Goal: Entertainment & Leisure: Consume media (video, audio)

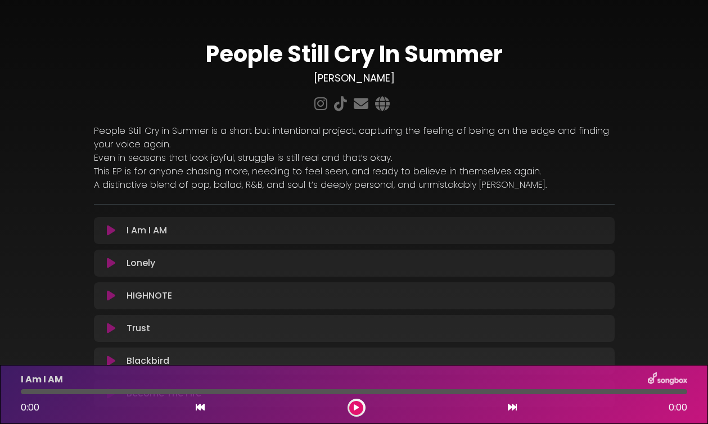
click at [111, 228] on icon at bounding box center [111, 230] width 8 height 11
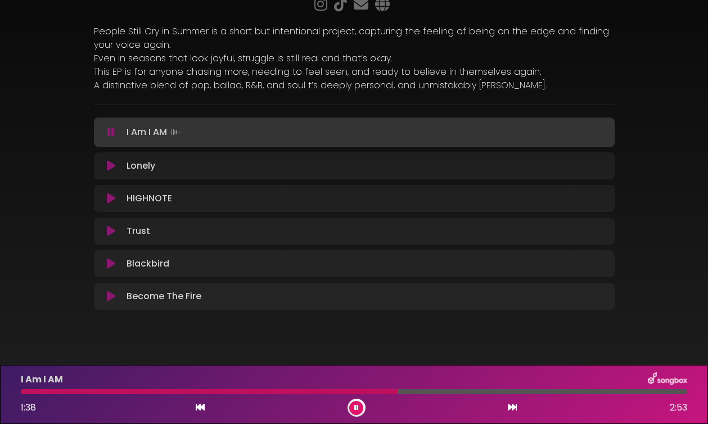
scroll to position [116, 0]
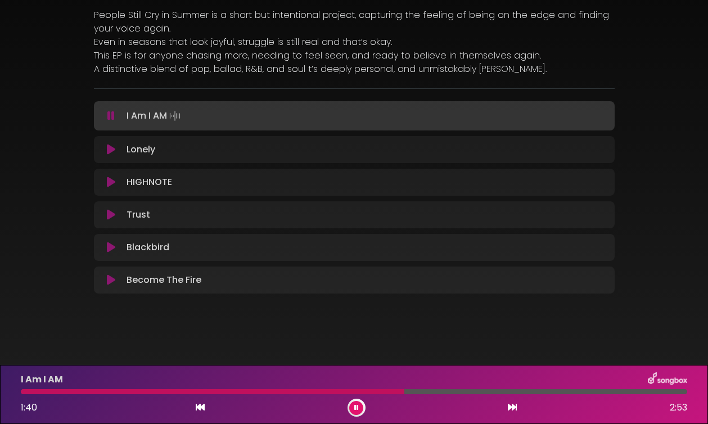
click at [363, 407] on div at bounding box center [357, 408] width 18 height 18
click at [355, 407] on icon at bounding box center [356, 407] width 4 height 7
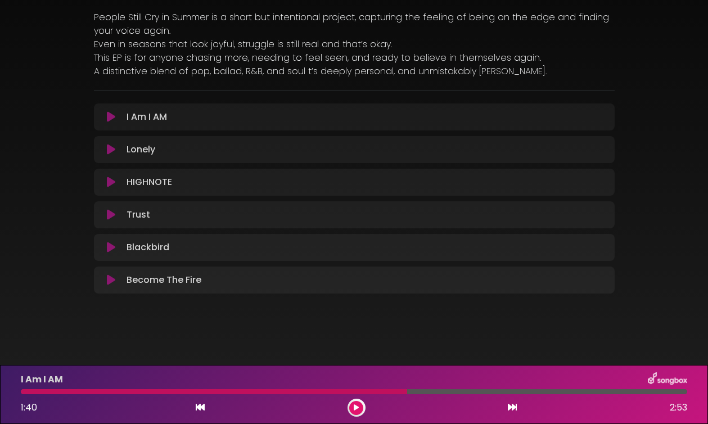
click at [109, 151] on icon at bounding box center [111, 149] width 8 height 11
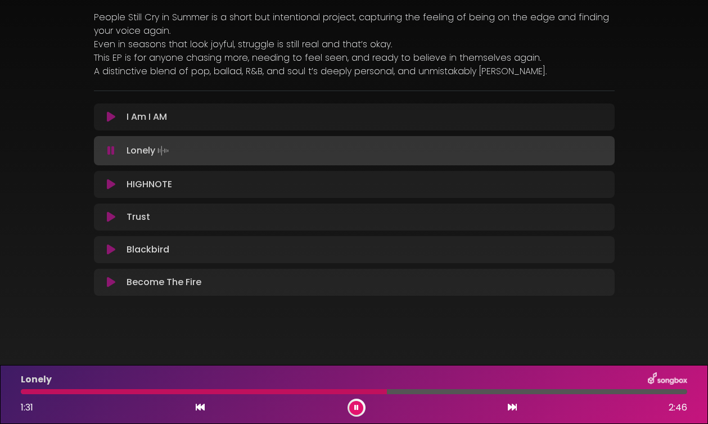
click at [169, 390] on div at bounding box center [204, 391] width 366 height 5
click at [166, 391] on div at bounding box center [104, 391] width 166 height 5
click at [151, 393] on div at bounding box center [97, 391] width 152 height 5
click at [137, 392] on div at bounding box center [79, 391] width 116 height 5
click at [124, 391] on div at bounding box center [88, 391] width 134 height 5
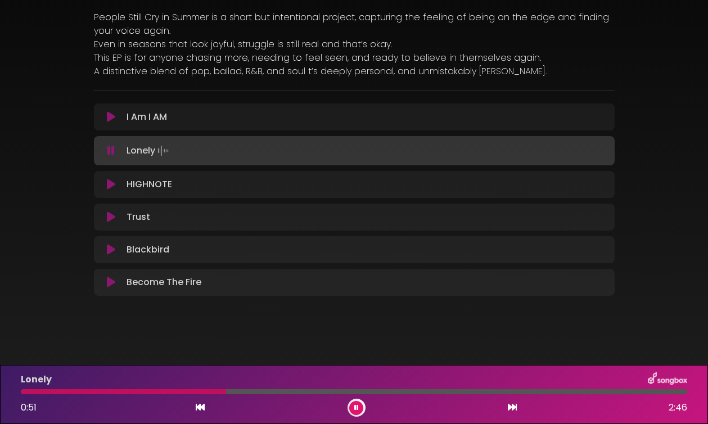
click at [356, 409] on icon at bounding box center [356, 407] width 4 height 7
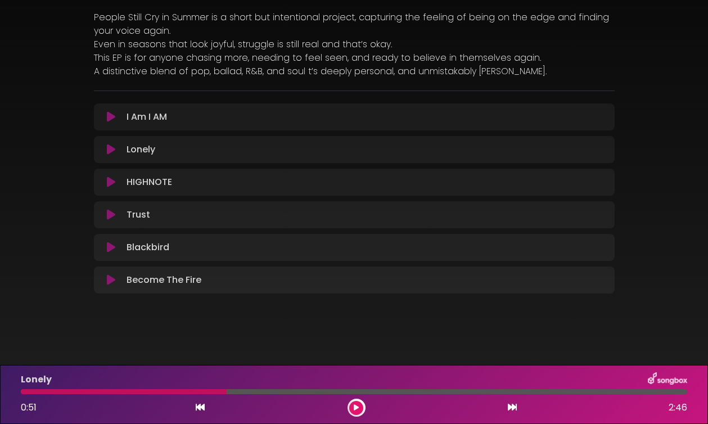
click at [52, 391] on div at bounding box center [124, 391] width 206 height 5
click at [45, 389] on div at bounding box center [124, 391] width 206 height 5
click at [32, 393] on div at bounding box center [124, 391] width 206 height 5
drag, startPoint x: 223, startPoint y: 392, endPoint x: 114, endPoint y: 392, distance: 109.1
click at [114, 392] on div at bounding box center [124, 391] width 206 height 5
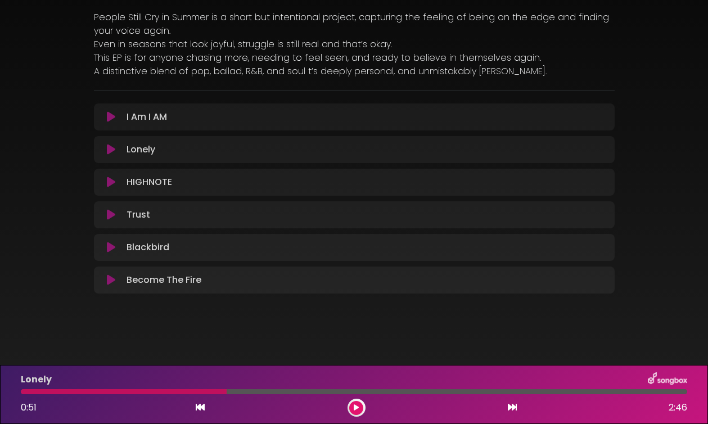
click at [215, 391] on div at bounding box center [124, 391] width 206 height 5
click at [64, 392] on div at bounding box center [124, 391] width 206 height 5
click at [354, 408] on icon at bounding box center [356, 407] width 5 height 7
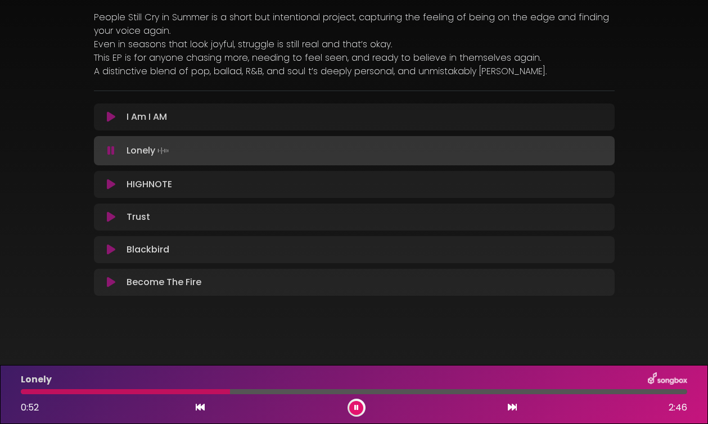
click at [358, 411] on button at bounding box center [356, 408] width 14 height 14
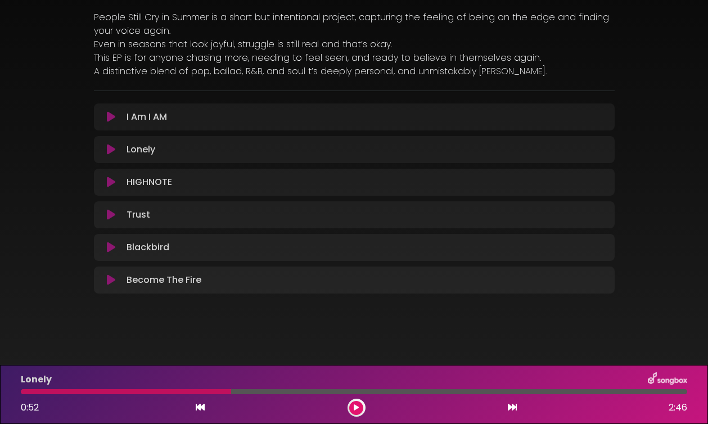
click at [85, 391] on div at bounding box center [126, 391] width 210 height 5
click at [110, 217] on icon at bounding box center [111, 214] width 8 height 11
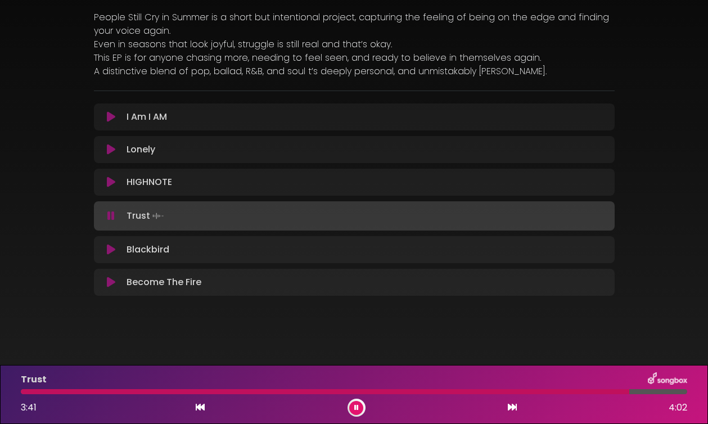
click at [493, 391] on div at bounding box center [325, 391] width 609 height 5
click at [468, 391] on div at bounding box center [259, 391] width 476 height 5
click at [379, 389] on div at bounding box center [251, 391] width 461 height 5
click at [490, 391] on div at bounding box center [354, 391] width 666 height 5
click at [488, 392] on div at bounding box center [259, 391] width 477 height 5
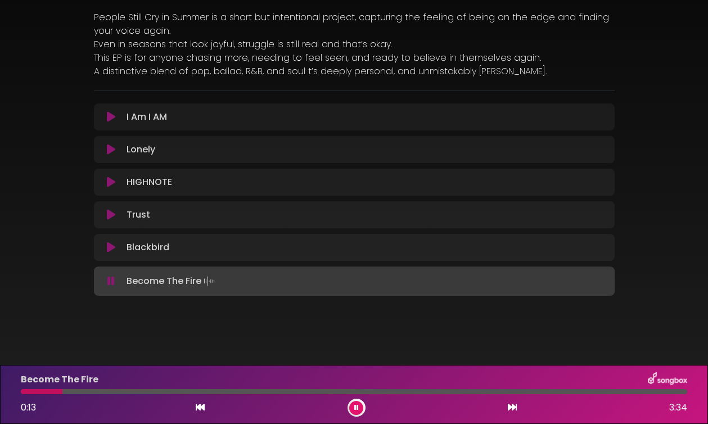
click at [359, 407] on button at bounding box center [356, 408] width 14 height 14
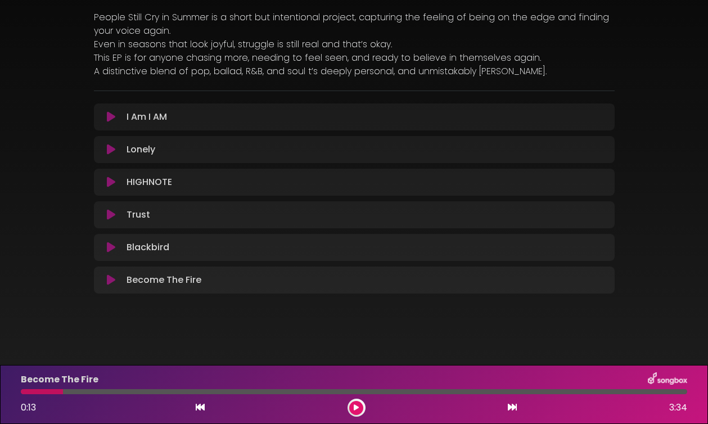
click at [111, 248] on icon at bounding box center [111, 247] width 8 height 11
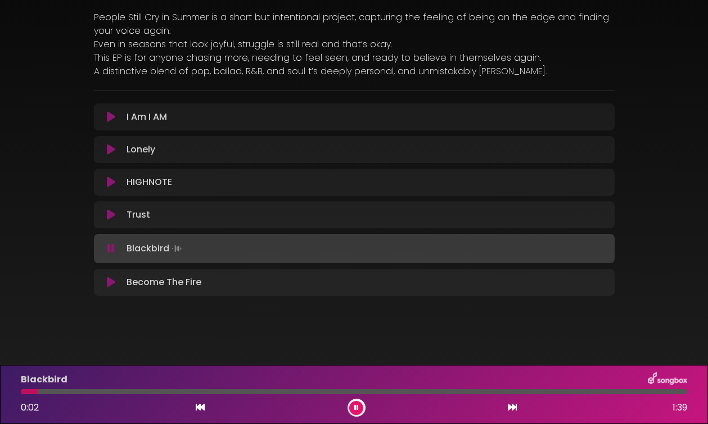
click at [295, 391] on div at bounding box center [354, 391] width 666 height 5
click at [291, 391] on div at bounding box center [163, 391] width 284 height 5
click at [354, 412] on button at bounding box center [356, 408] width 14 height 14
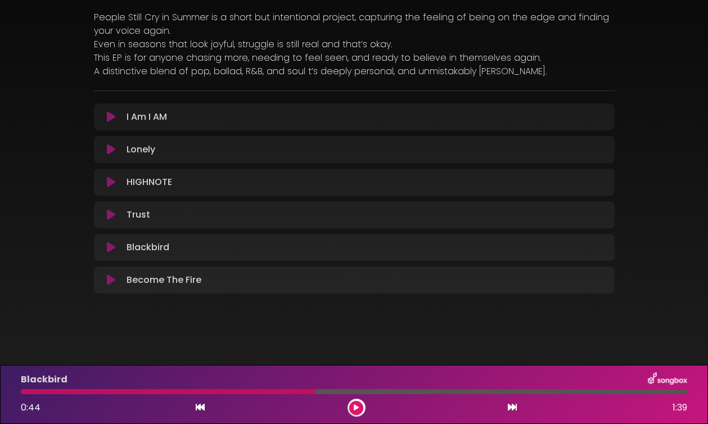
click at [361, 406] on button at bounding box center [356, 408] width 14 height 14
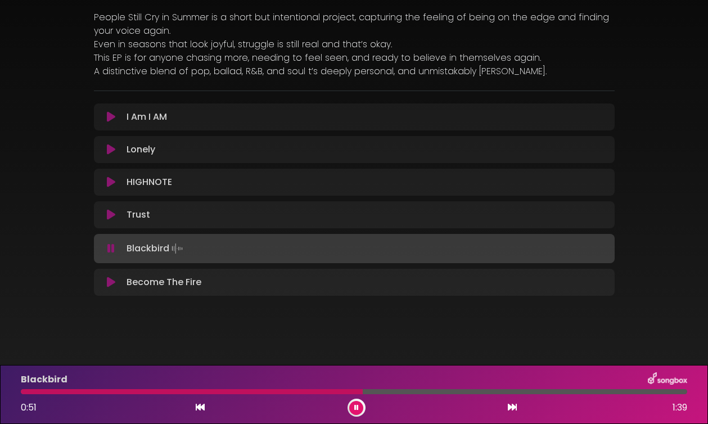
click at [361, 406] on button at bounding box center [356, 408] width 14 height 14
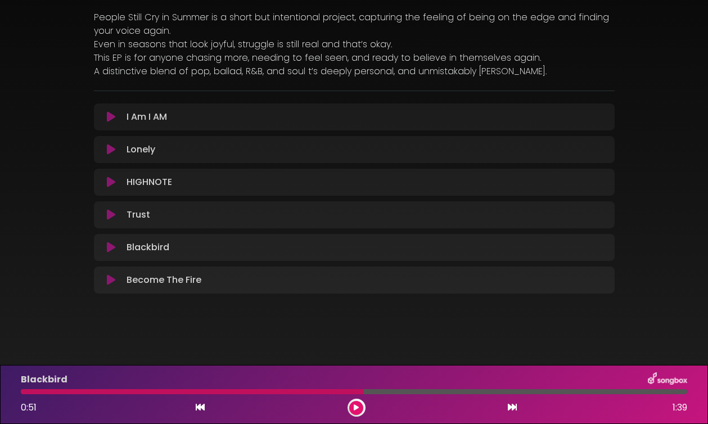
click at [109, 213] on icon at bounding box center [111, 214] width 8 height 11
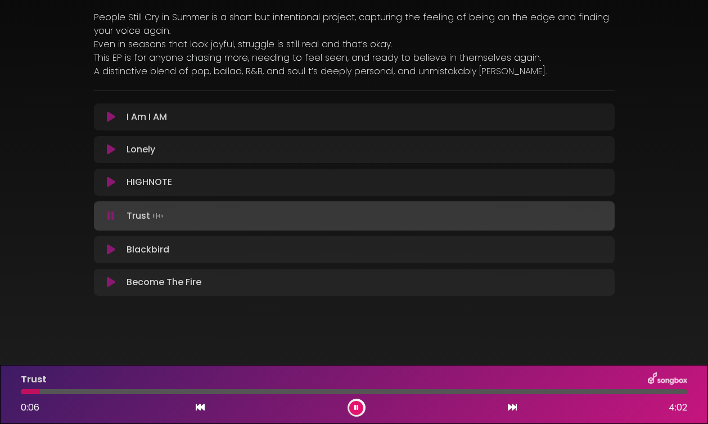
click at [418, 392] on div at bounding box center [354, 391] width 666 height 5
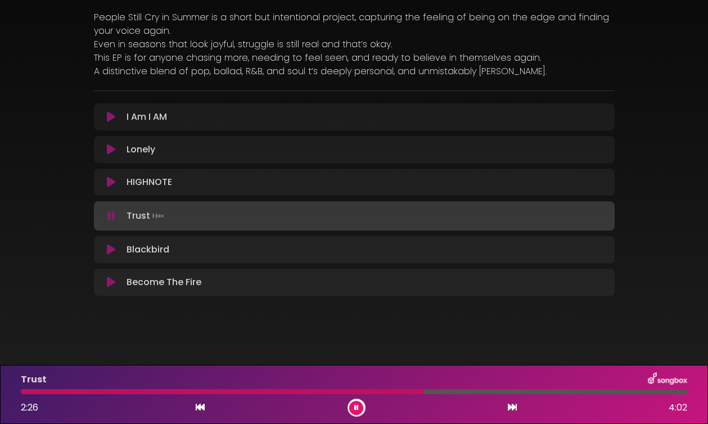
click at [444, 389] on div "Trust 2:26 4:02" at bounding box center [354, 394] width 680 height 44
click at [463, 393] on div at bounding box center [354, 391] width 666 height 5
click at [475, 393] on div at bounding box center [354, 391] width 666 height 5
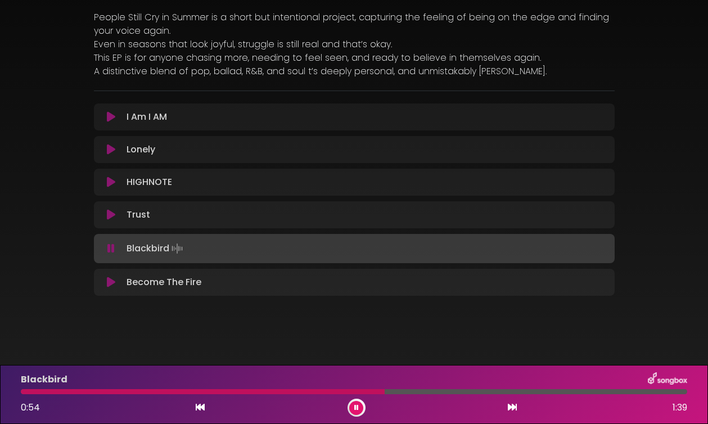
click at [354, 409] on icon at bounding box center [356, 407] width 4 height 7
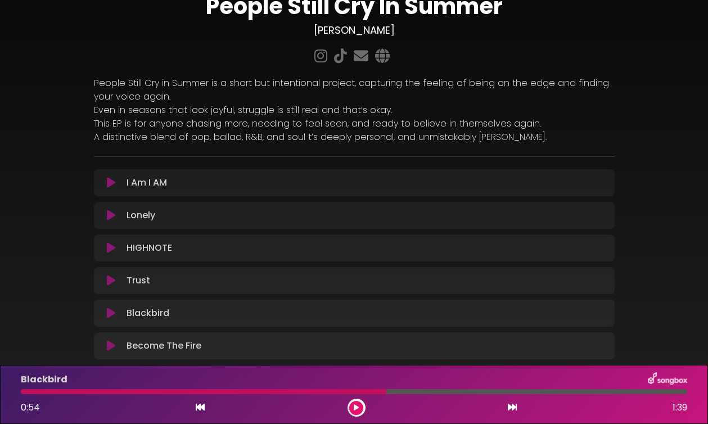
scroll to position [0, 0]
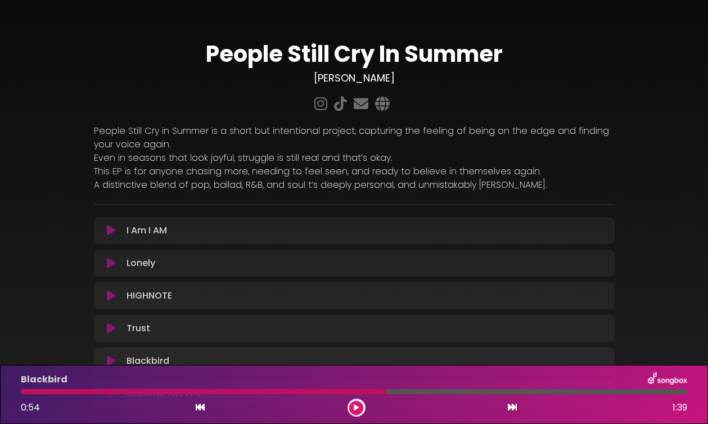
click at [110, 259] on icon at bounding box center [111, 263] width 8 height 11
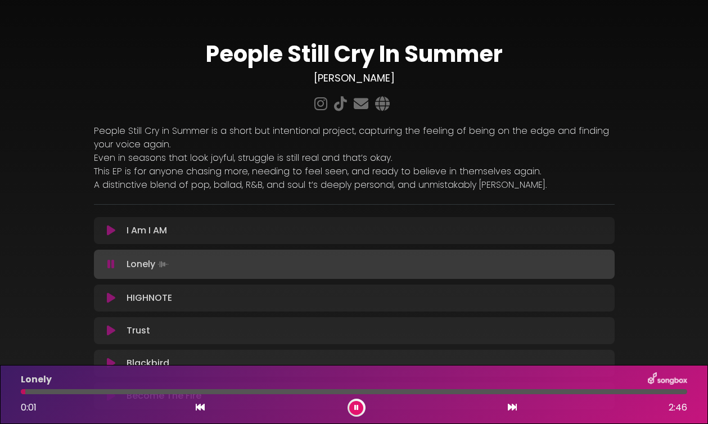
click at [467, 392] on div at bounding box center [354, 391] width 666 height 5
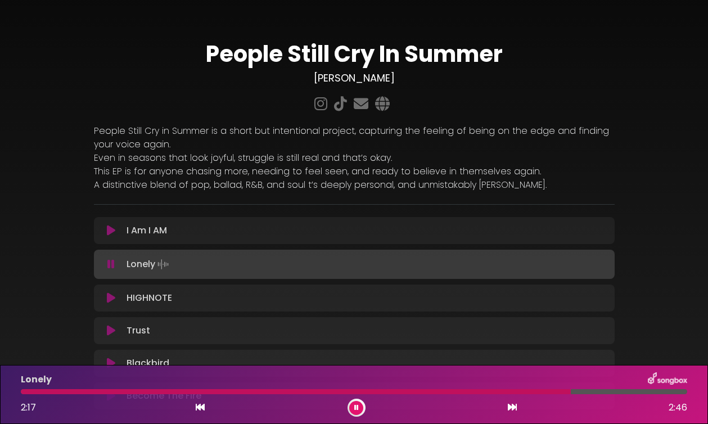
click at [496, 391] on div at bounding box center [296, 391] width 550 height 5
click at [486, 392] on div at bounding box center [261, 391] width 480 height 5
click at [465, 391] on div at bounding box center [354, 391] width 666 height 5
click at [508, 394] on div "Lonely 2:00 2:46" at bounding box center [354, 394] width 680 height 44
click at [519, 394] on div at bounding box center [354, 391] width 666 height 5
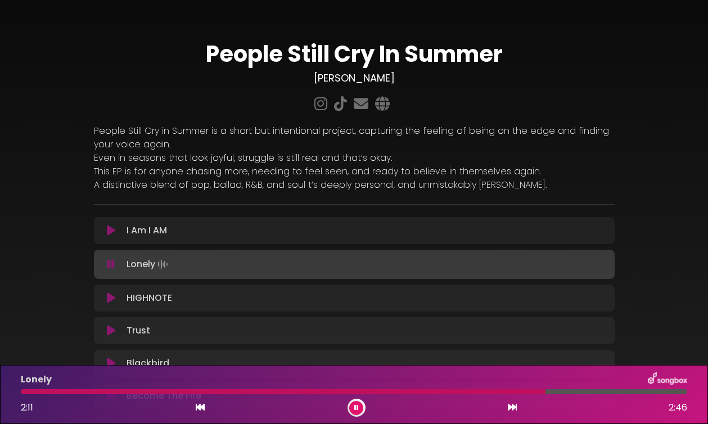
click at [500, 393] on div at bounding box center [283, 391] width 525 height 5
click at [494, 394] on div "Lonely 2:02 2:46" at bounding box center [354, 394] width 680 height 44
click at [492, 391] on div at bounding box center [269, 391] width 497 height 5
click at [496, 392] on div at bounding box center [354, 391] width 666 height 5
click at [501, 392] on div at bounding box center [354, 391] width 666 height 5
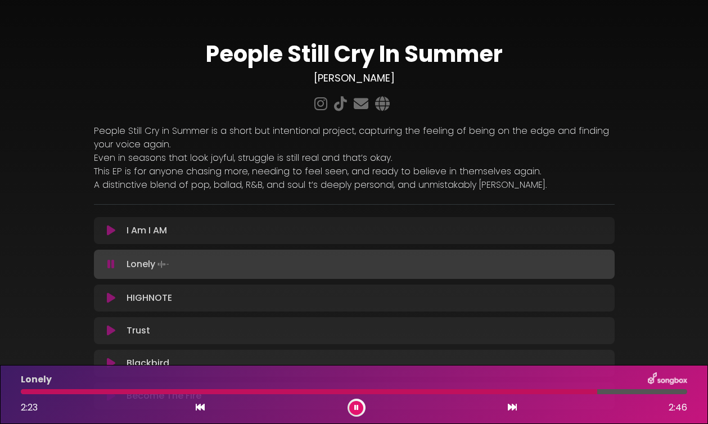
click at [506, 392] on div at bounding box center [309, 391] width 576 height 5
click at [491, 391] on div at bounding box center [354, 391] width 666 height 5
click at [466, 391] on div at bounding box center [261, 391] width 481 height 5
click at [355, 408] on icon at bounding box center [356, 407] width 4 height 7
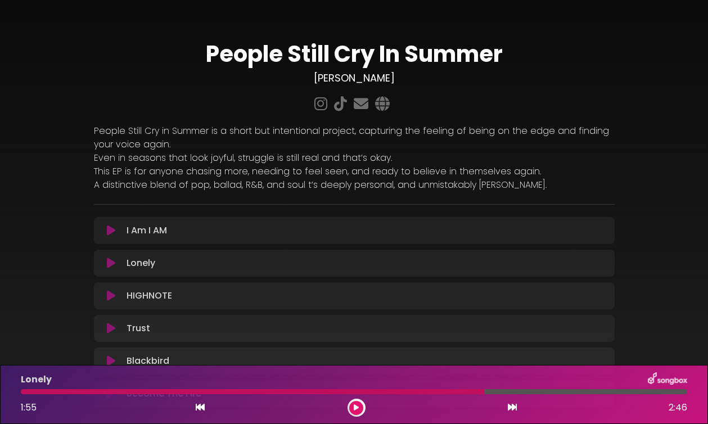
click at [458, 272] on div "Lonely Loading Track... Your Feedback Name" at bounding box center [354, 263] width 521 height 27
click at [361, 404] on button at bounding box center [356, 408] width 14 height 14
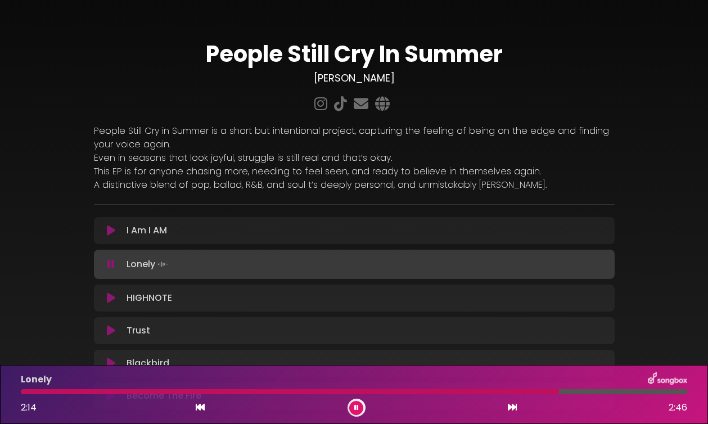
click at [349, 401] on button at bounding box center [356, 408] width 14 height 14
